Goal: Task Accomplishment & Management: Use online tool/utility

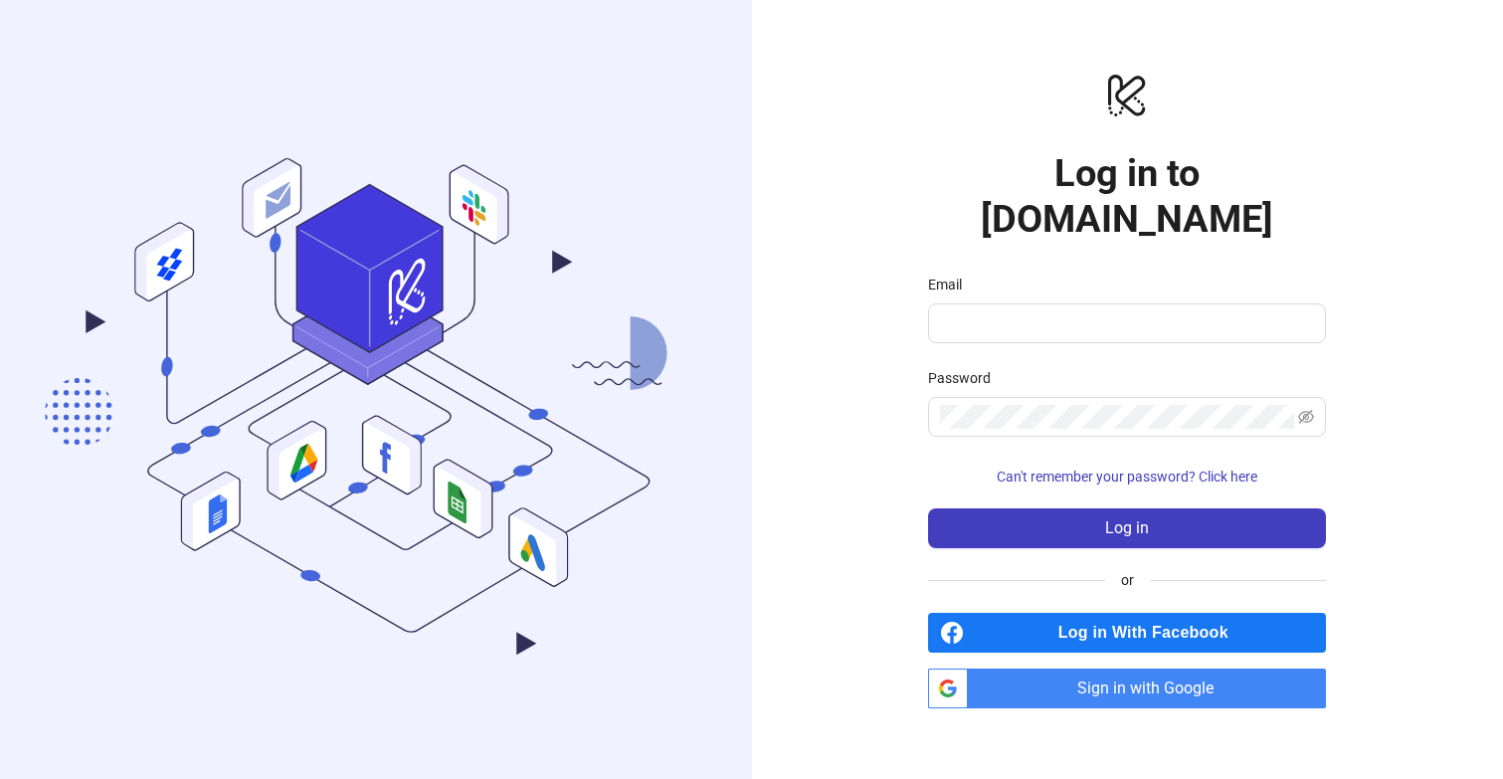
click at [1172, 675] on span "Sign in with Google" at bounding box center [1151, 689] width 350 height 40
